Goal: Complete application form: Complete application form

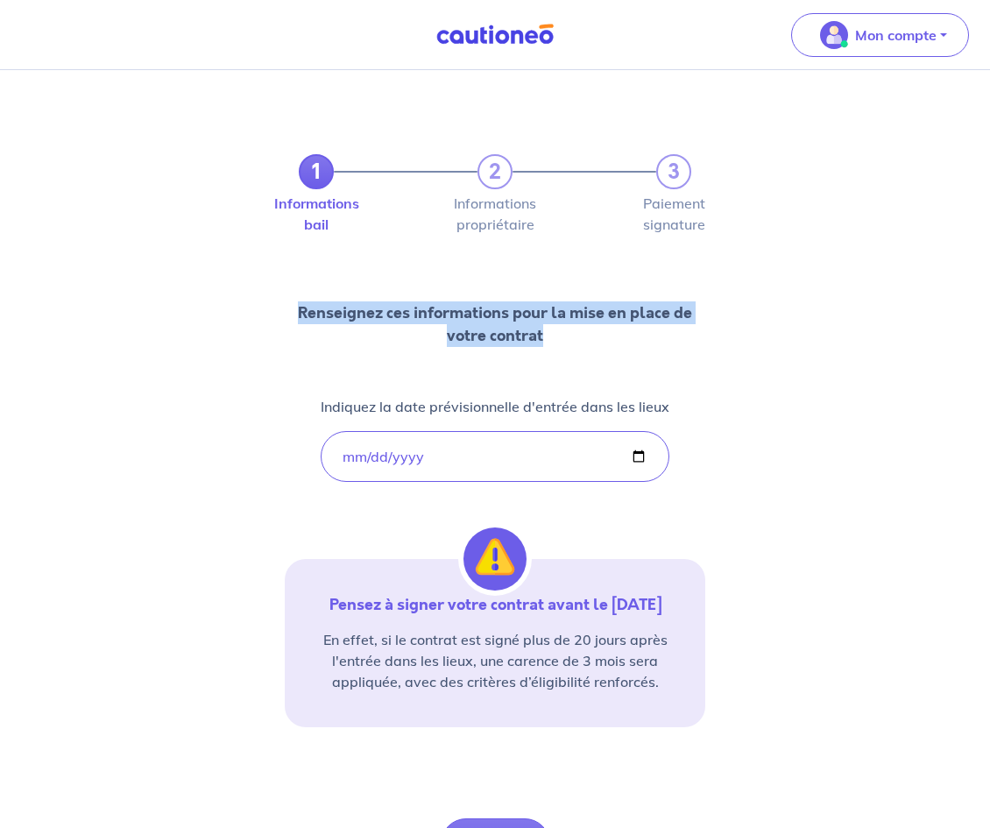
drag, startPoint x: 990, startPoint y: 258, endPoint x: 982, endPoint y: 432, distance: 174.6
click at [982, 432] on div "1 2 3 Informations bail Informations propriétaire Paiement signature Renseignez…" at bounding box center [495, 508] width 990 height 877
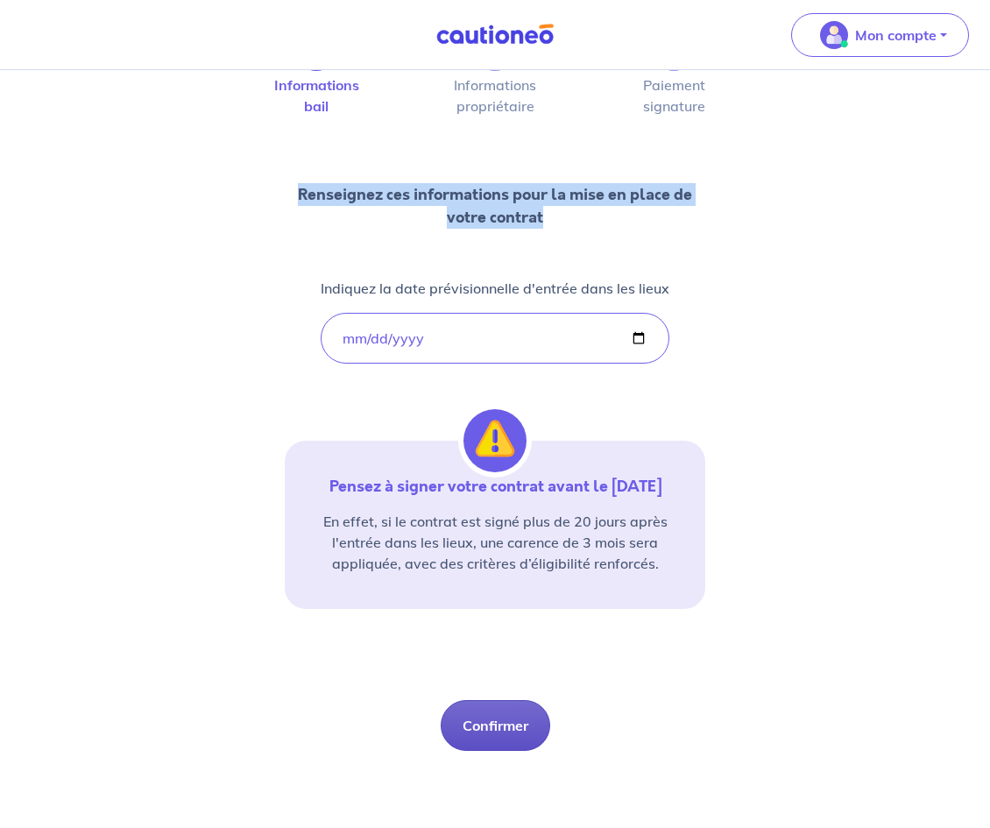
click at [513, 718] on button "Confirmer" at bounding box center [496, 725] width 110 height 51
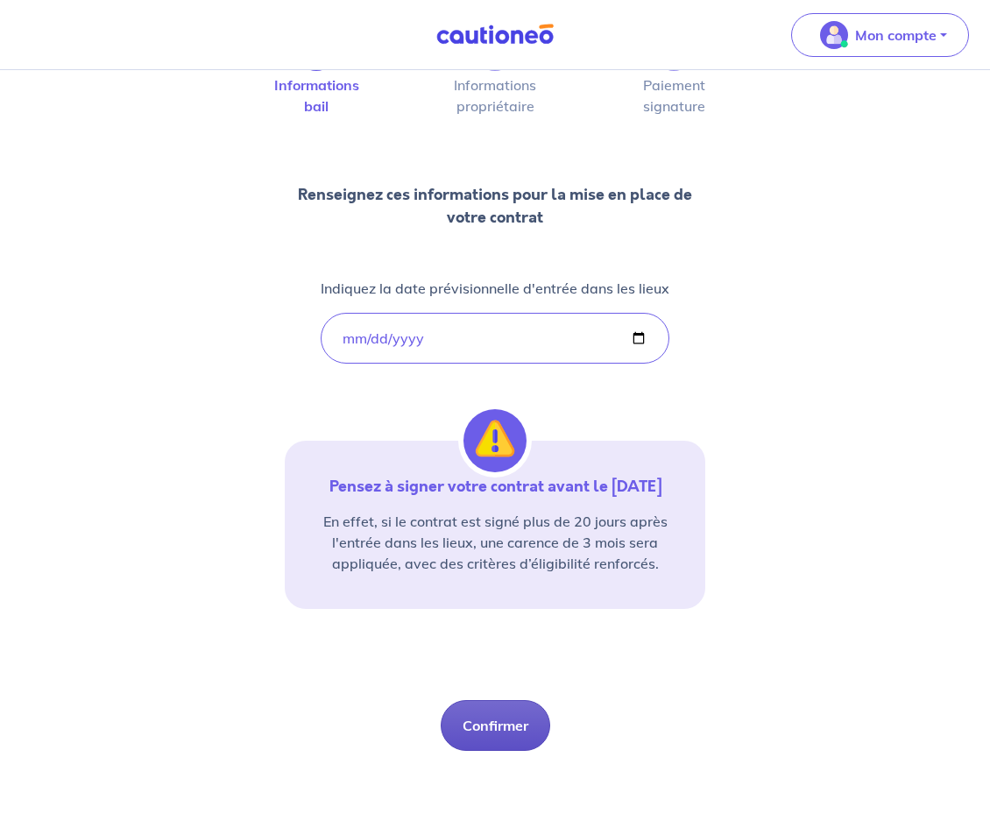
select select "FR"
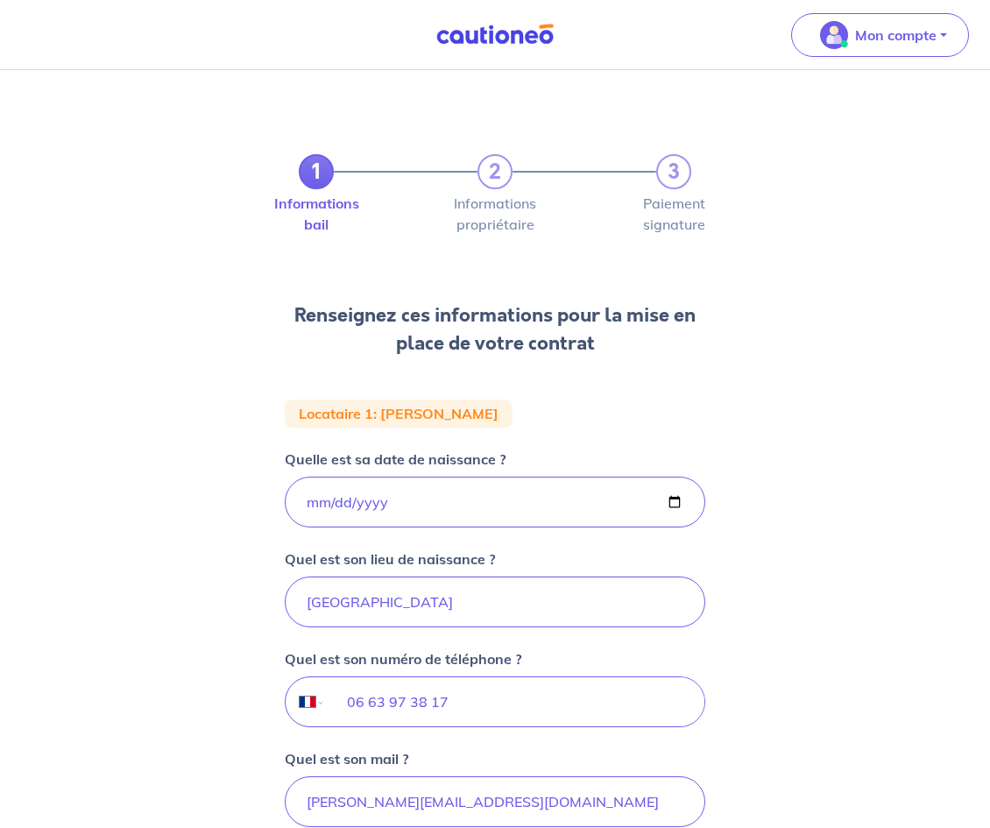
scroll to position [269, 0]
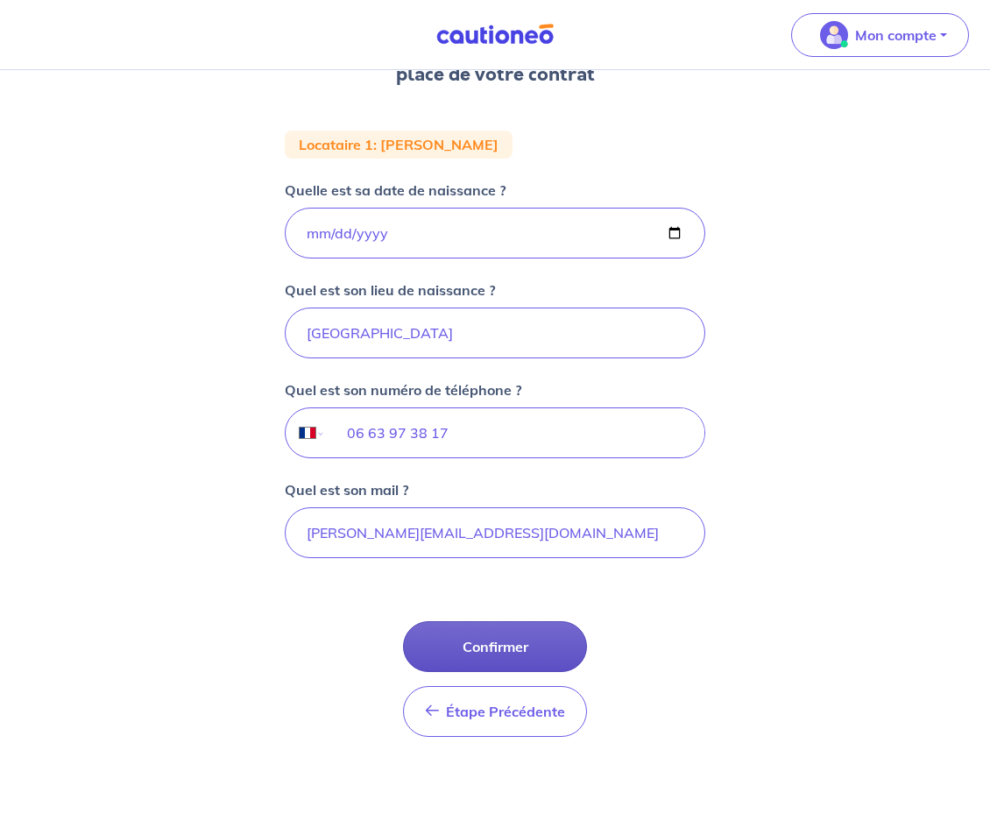
click at [527, 635] on button "Confirmer" at bounding box center [495, 646] width 184 height 51
select select "FR"
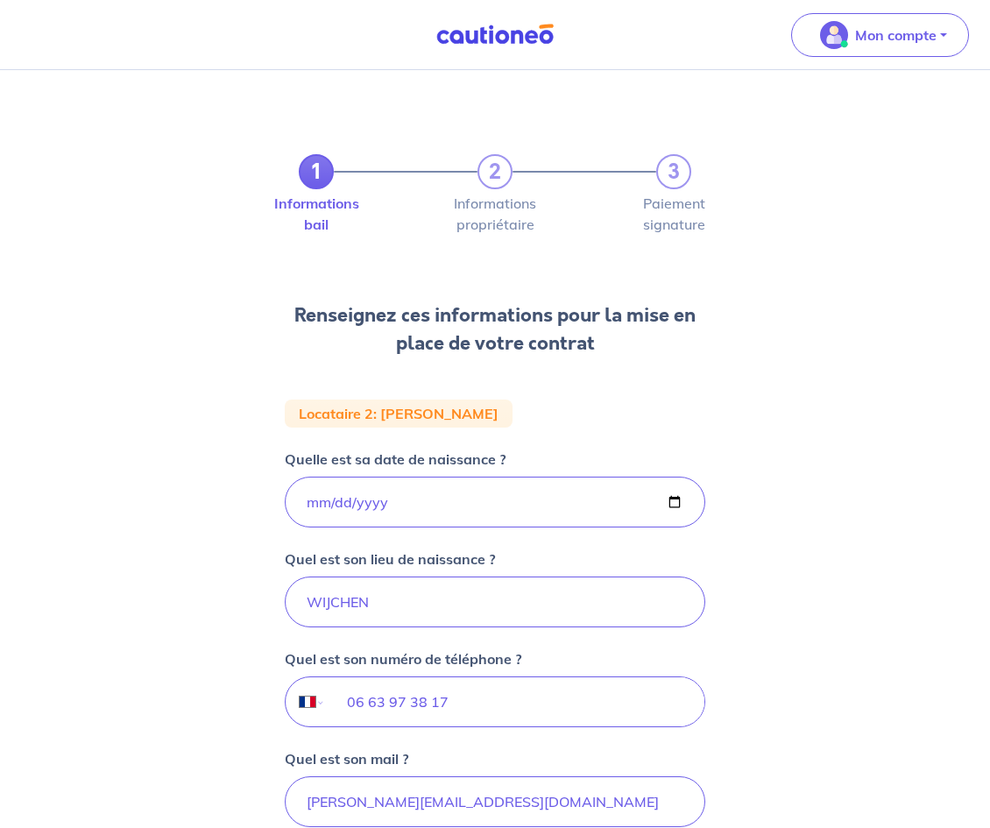
scroll to position [269, 0]
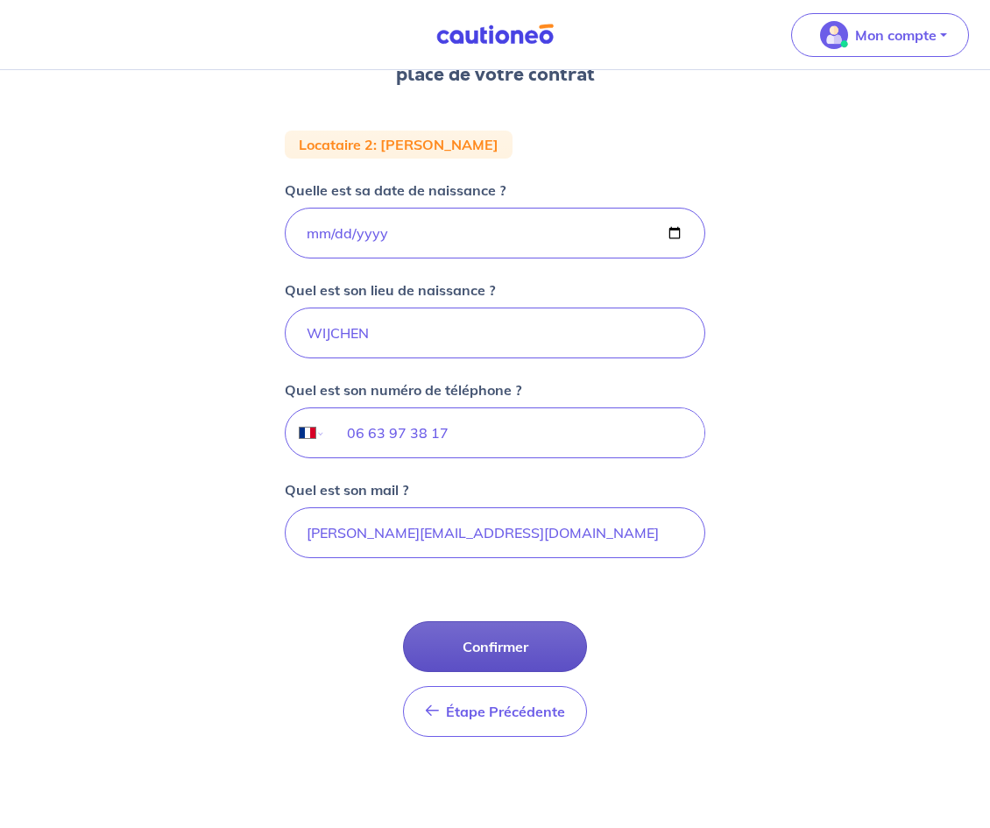
click at [516, 633] on button "Confirmer" at bounding box center [495, 646] width 184 height 51
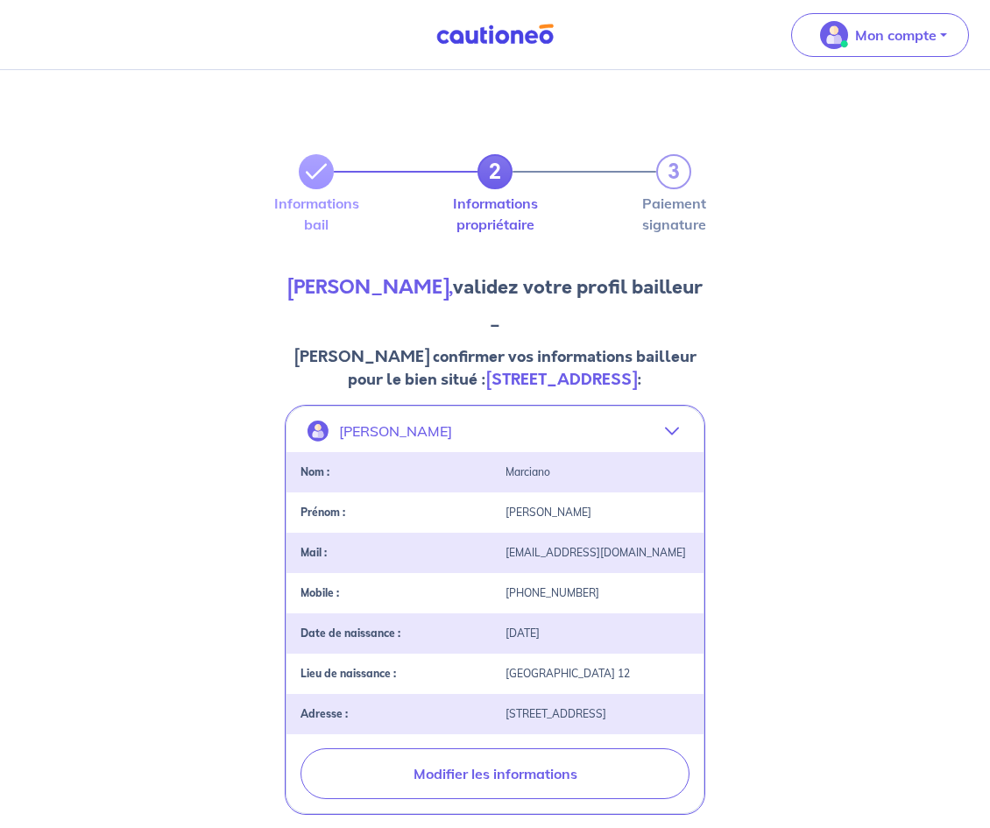
scroll to position [423, 0]
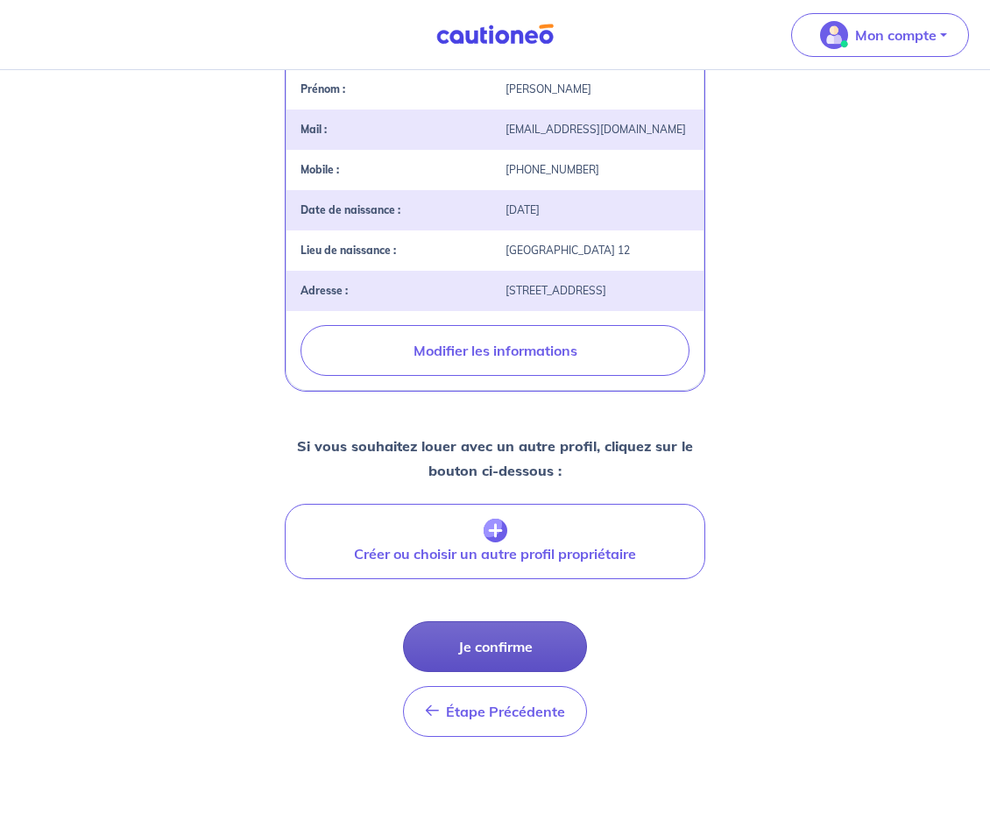
click at [480, 660] on button "Je confirme" at bounding box center [495, 646] width 184 height 51
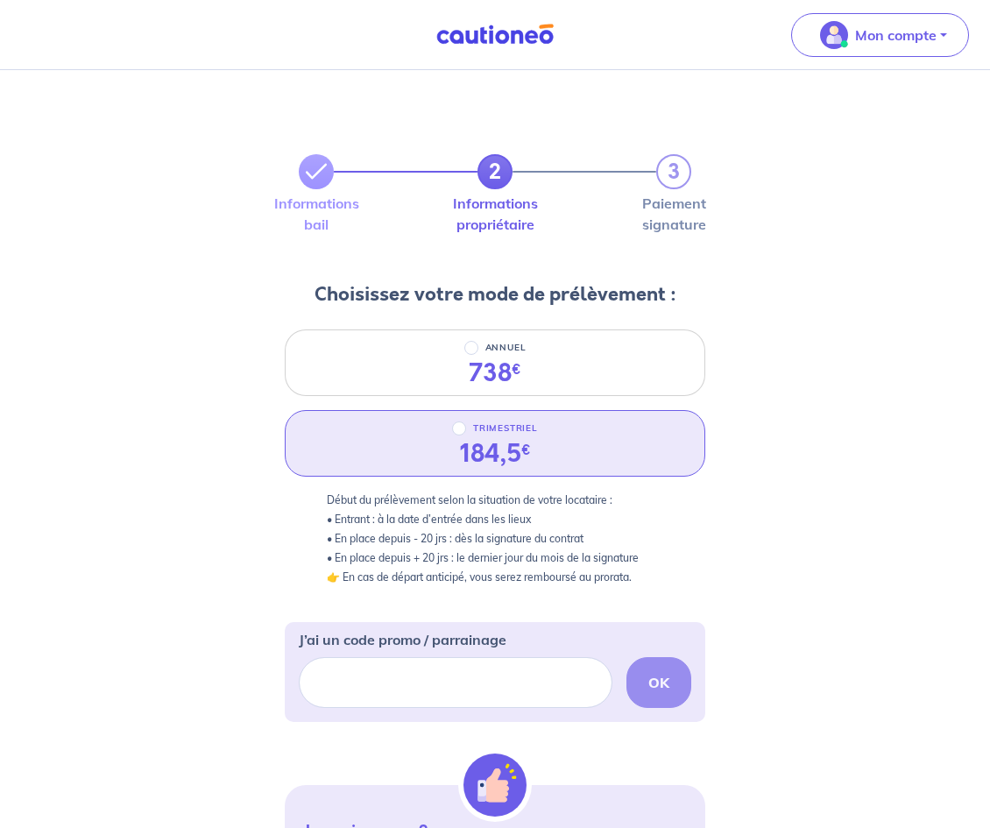
click at [507, 439] on div "184,5 €" at bounding box center [495, 454] width 71 height 30
radio input "true"
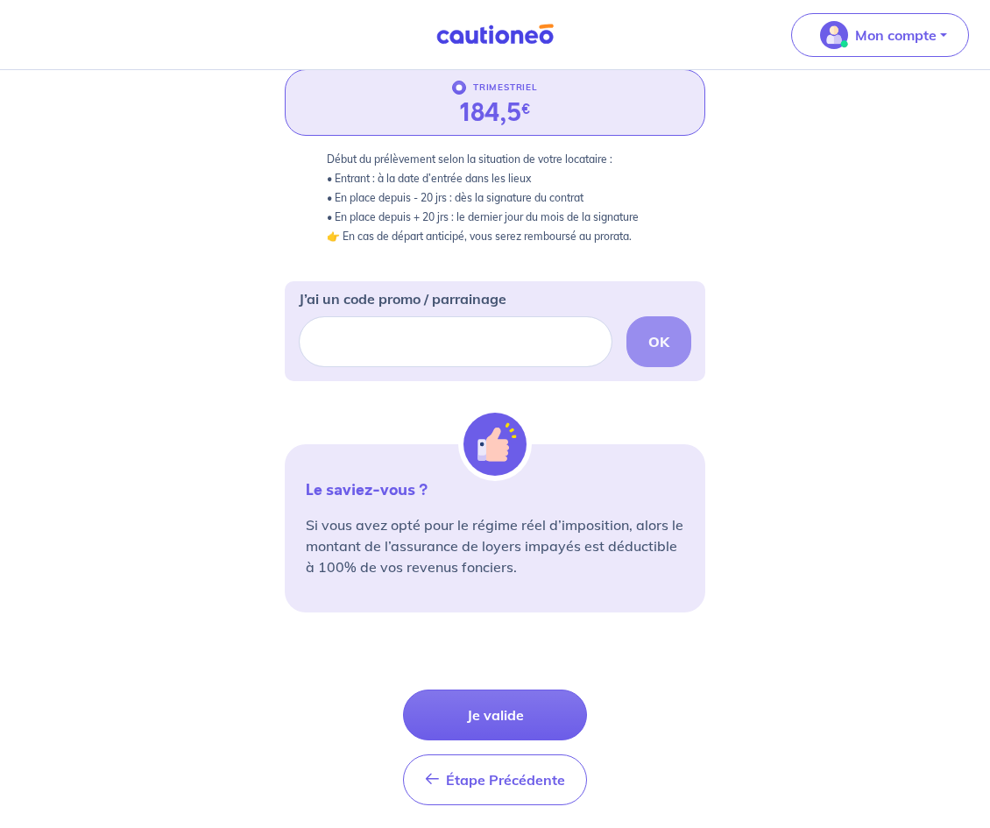
scroll to position [409, 0]
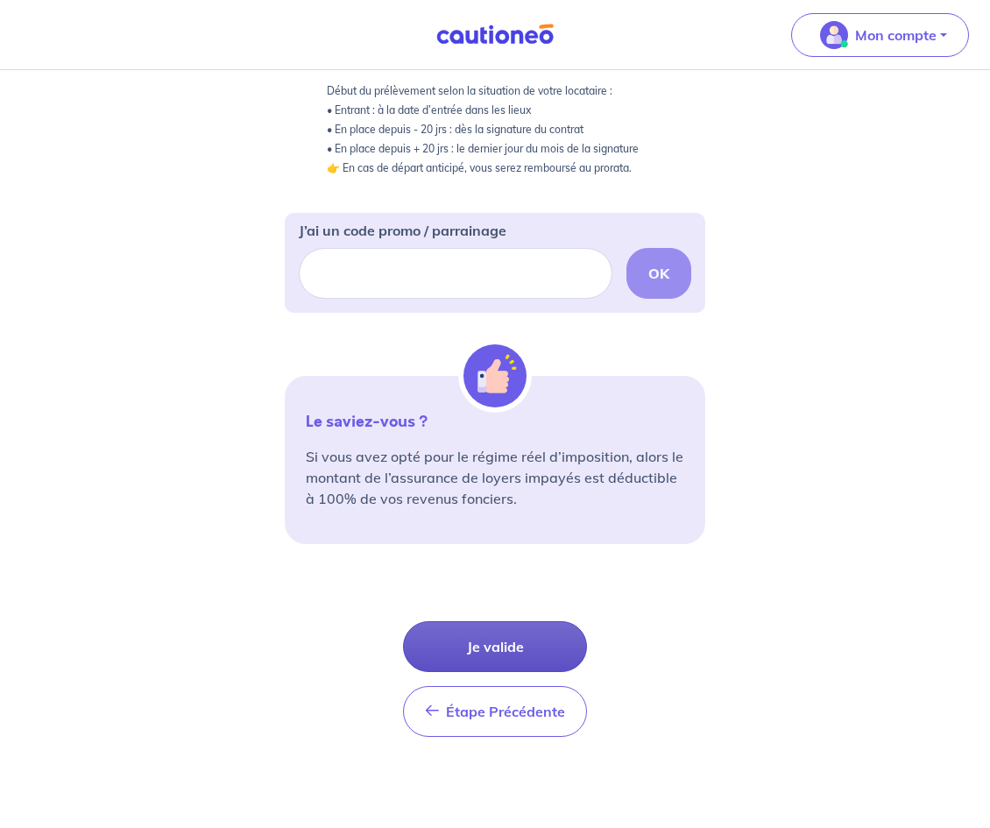
click at [444, 644] on button "Je valide" at bounding box center [495, 646] width 184 height 51
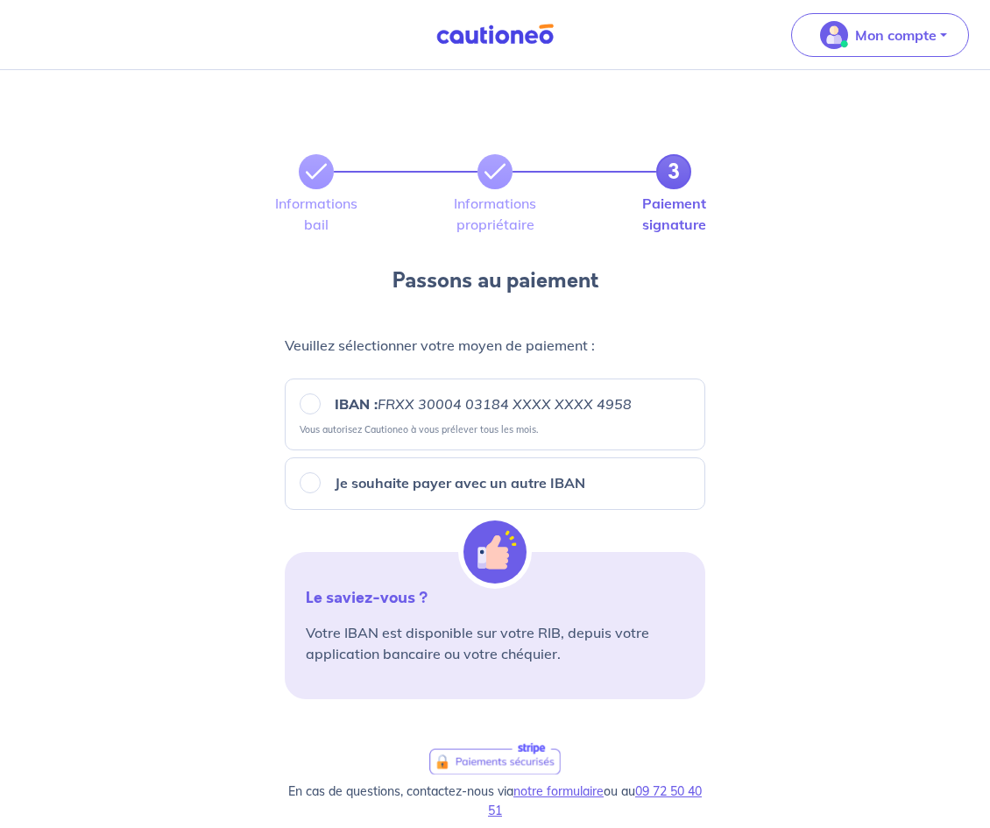
click at [494, 410] on em "FRXX 30004 03184 XXXX XXXX 4958" at bounding box center [505, 404] width 254 height 18
click at [321, 410] on input "IBAN : FRXX [FINANCIAL_ID] XXXX XXXX 4958" at bounding box center [310, 404] width 21 height 21
radio input "true"
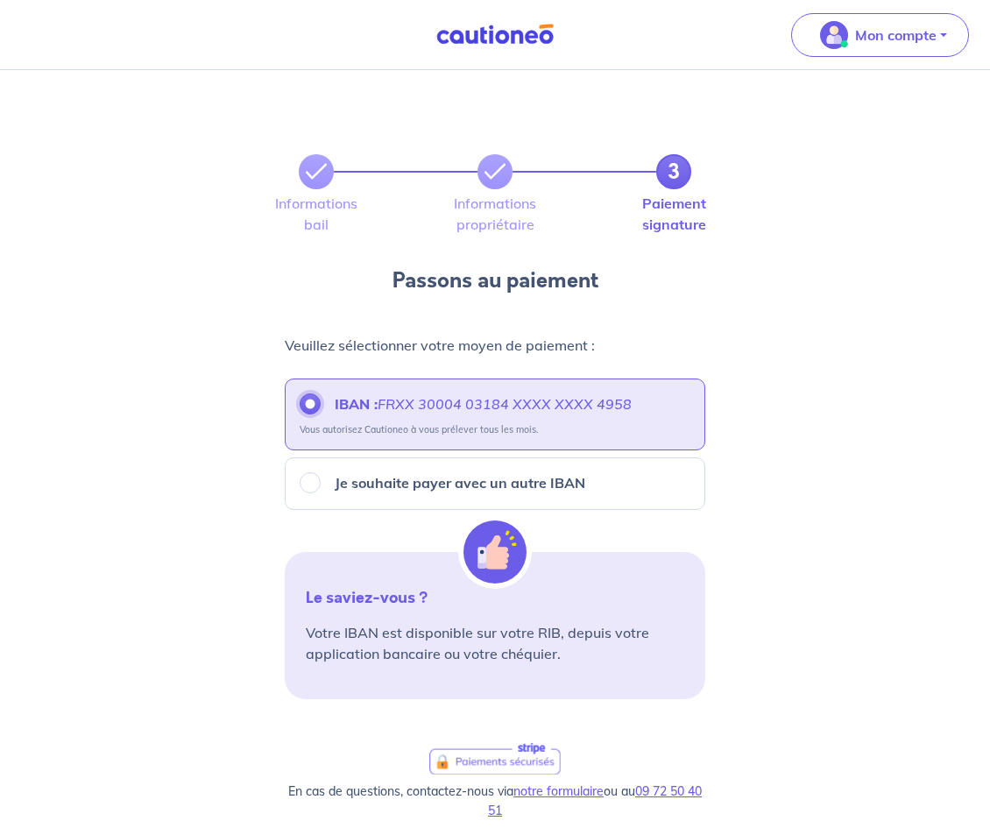
scroll to position [346, 0]
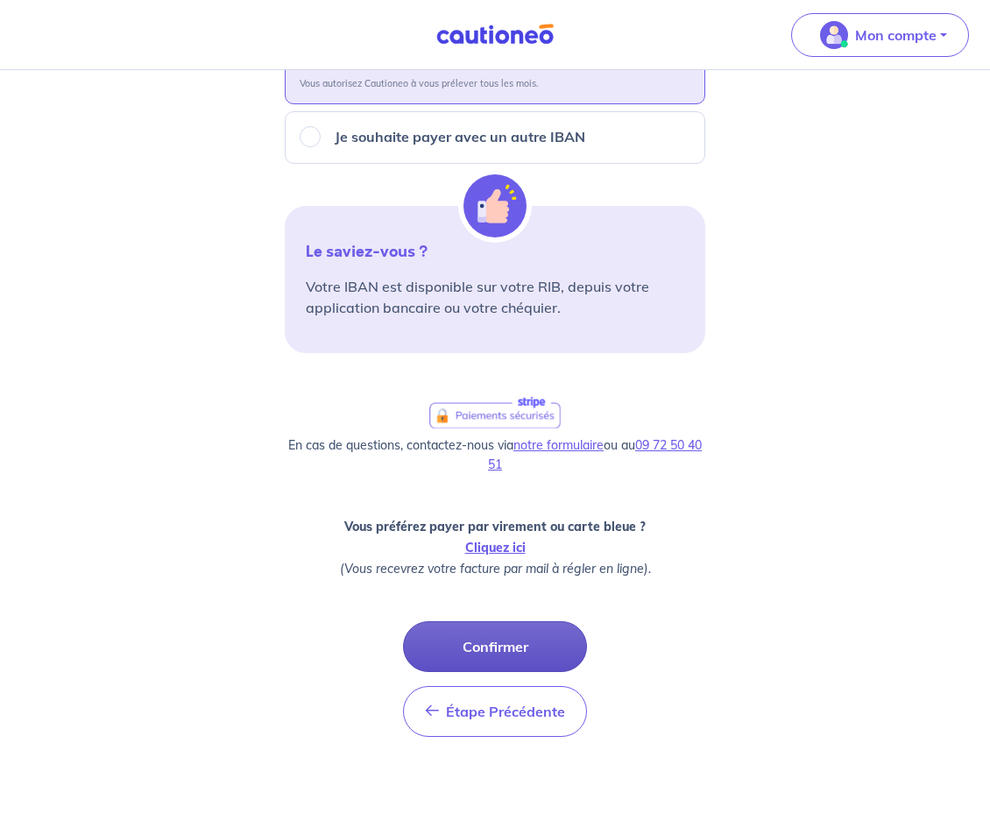
click at [453, 641] on button "Confirmer" at bounding box center [495, 646] width 184 height 51
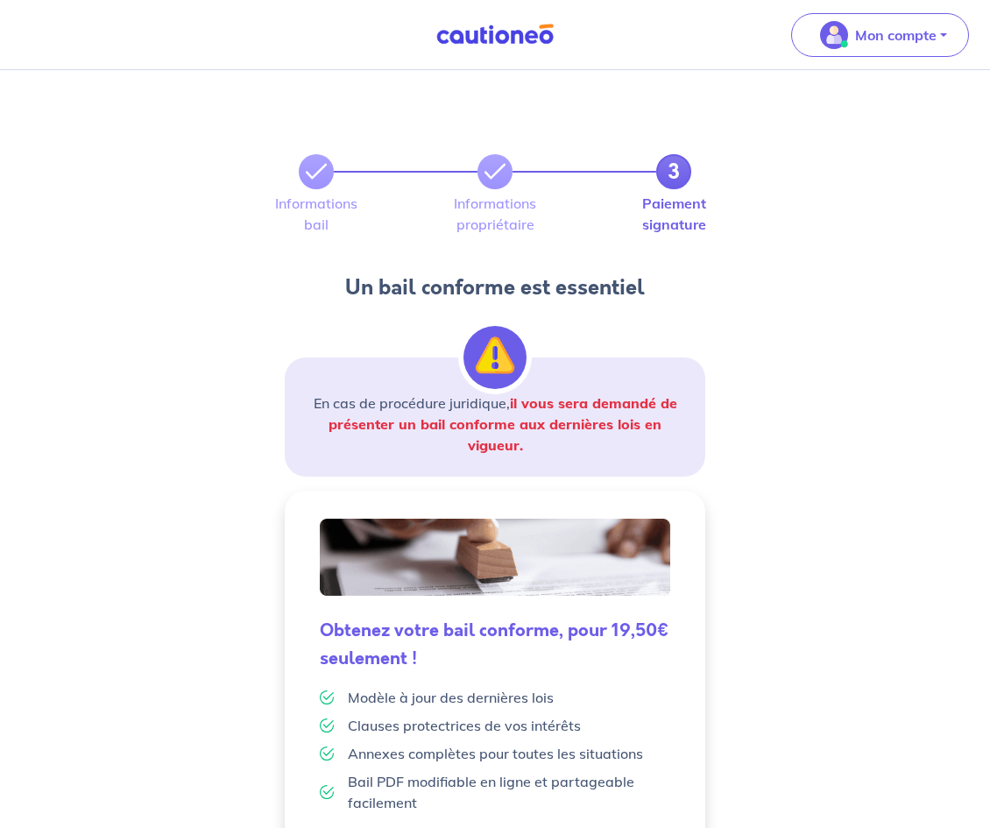
click at [990, 302] on div "3 Informations bail Informations propriétaire Paiement signature Un bail confor…" at bounding box center [495, 580] width 990 height 1020
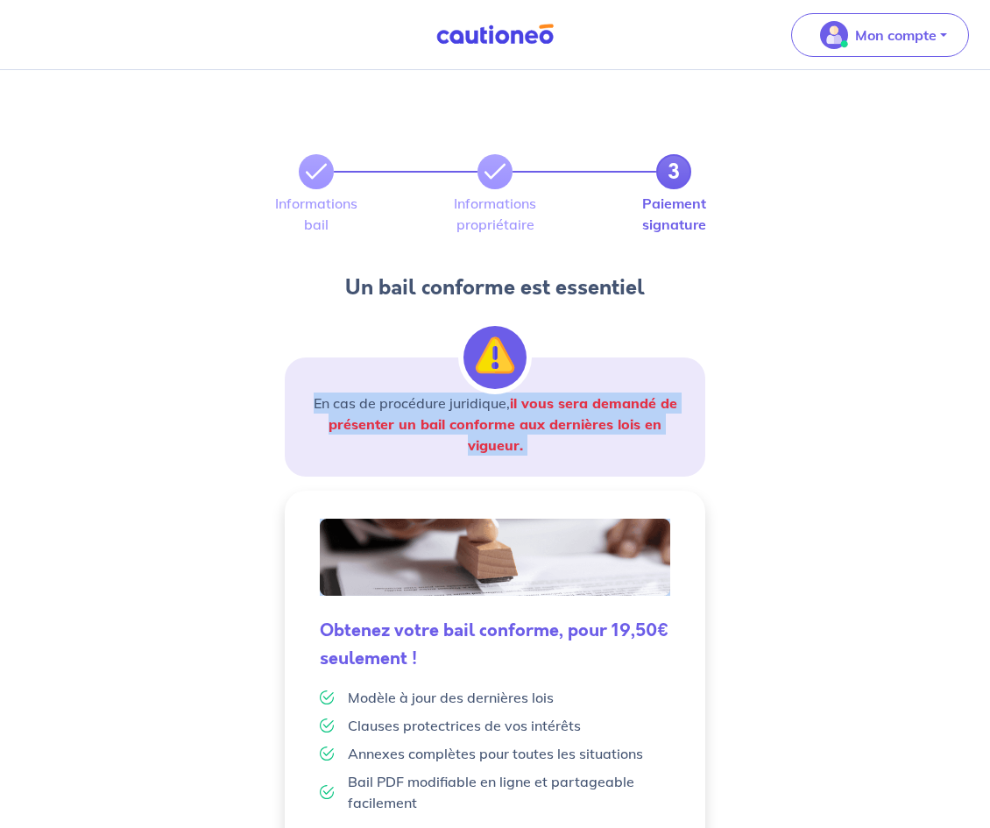
click at [990, 302] on div "3 Informations bail Informations propriétaire Paiement signature Un bail confor…" at bounding box center [495, 580] width 990 height 1020
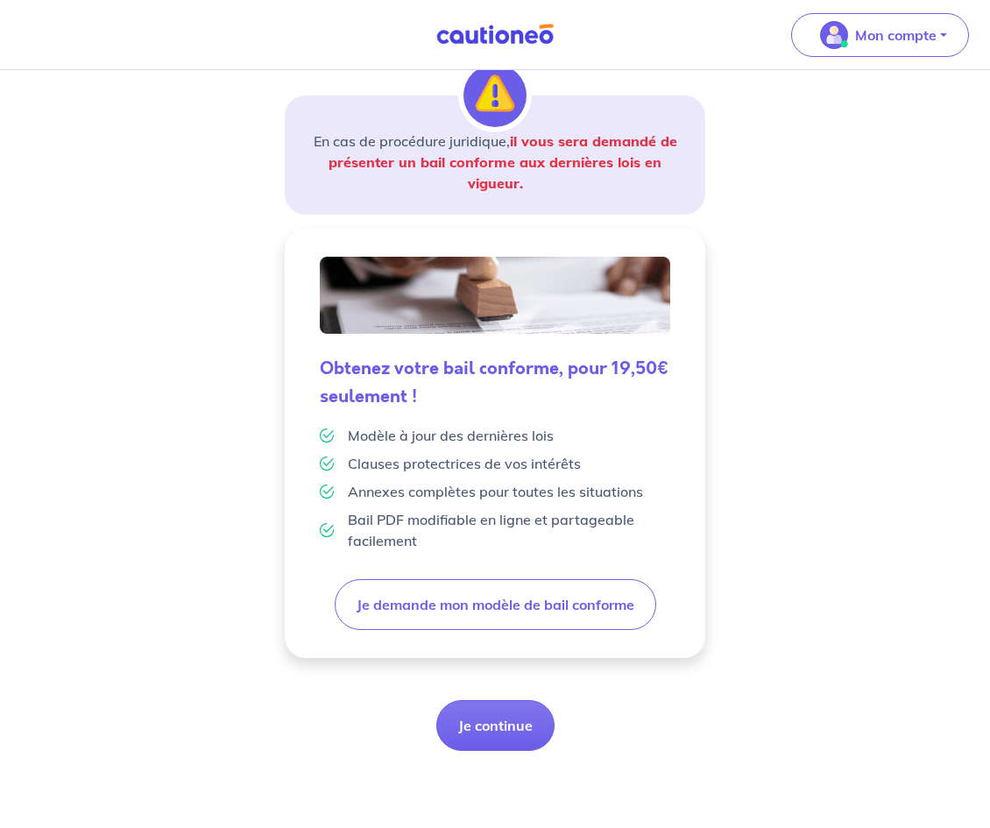
click at [468, 688] on div "3 Informations bail Informations propriétaire Paiement signature Un bail confor…" at bounding box center [495, 300] width 421 height 901
click at [469, 723] on button "Je continue" at bounding box center [496, 725] width 118 height 51
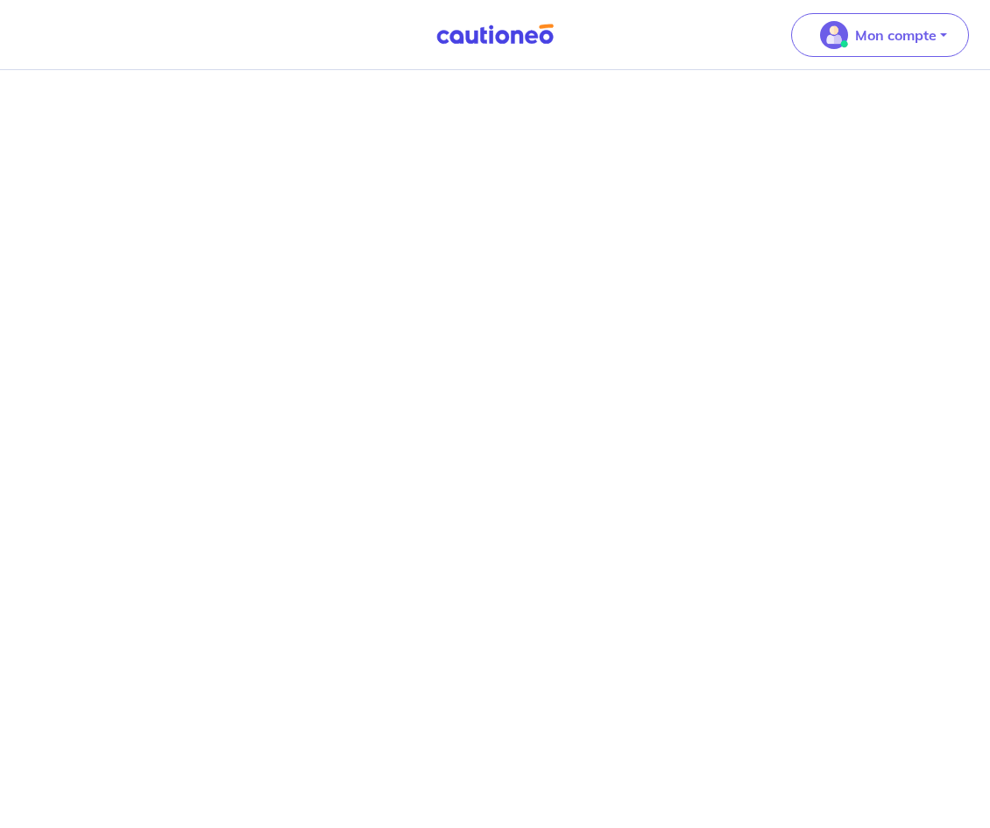
scroll to position [1445, 0]
